Goal: Submit feedback/report problem: Submit feedback/report problem

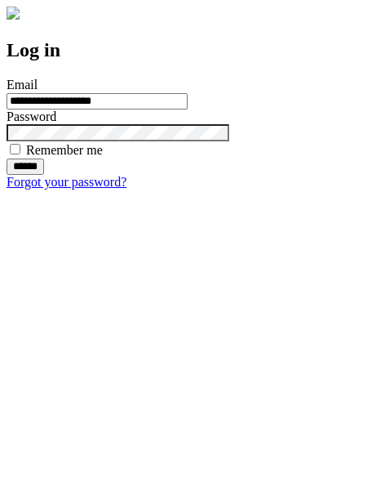
click at [44, 175] on input "******" at bounding box center [26, 166] width 38 height 16
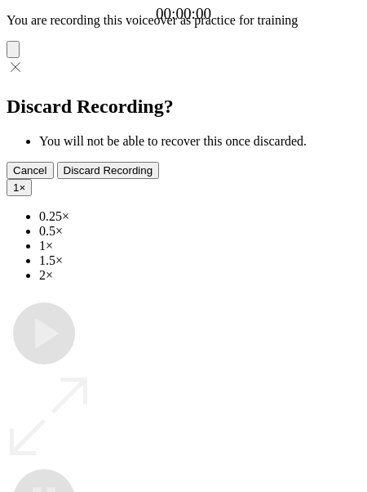
type input "**********"
